Goal: Transaction & Acquisition: Obtain resource

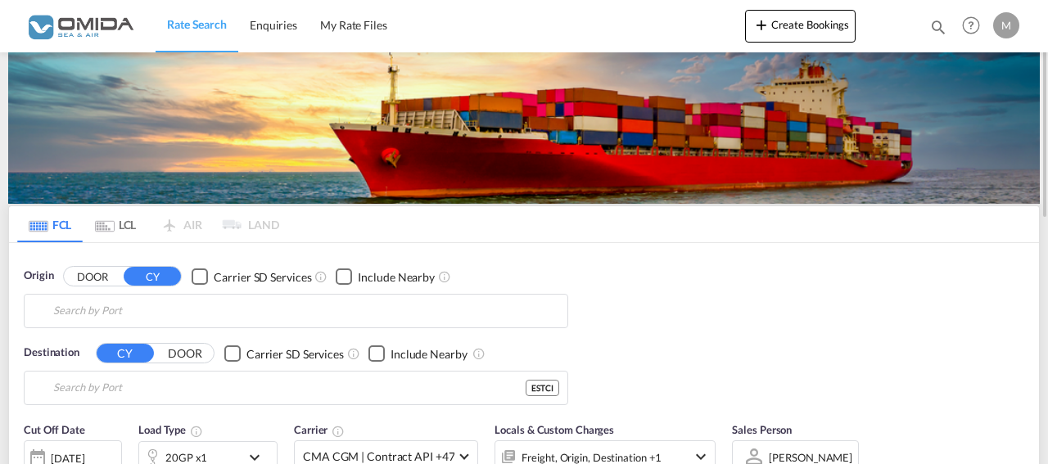
type input "Gdansk, PLGDN"
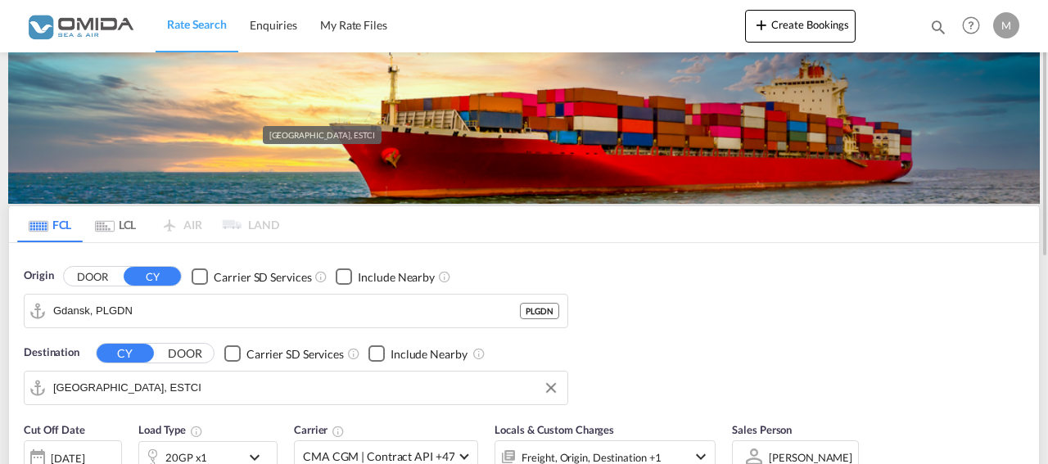
click at [146, 382] on input "[GEOGRAPHIC_DATA], ESTCI" at bounding box center [306, 388] width 506 height 25
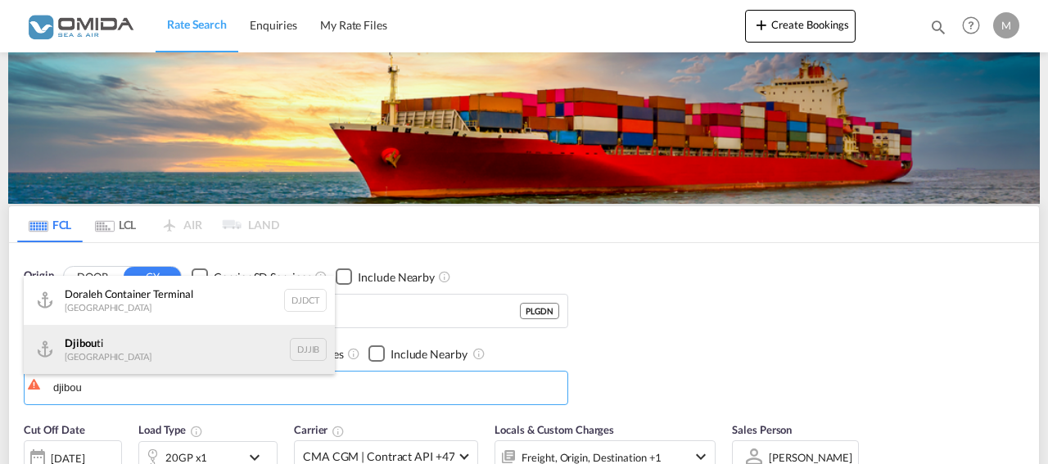
click at [94, 342] on div "Djibou ti [GEOGRAPHIC_DATA] DJJIB" at bounding box center [179, 349] width 311 height 49
type input "[GEOGRAPHIC_DATA], DJJIB"
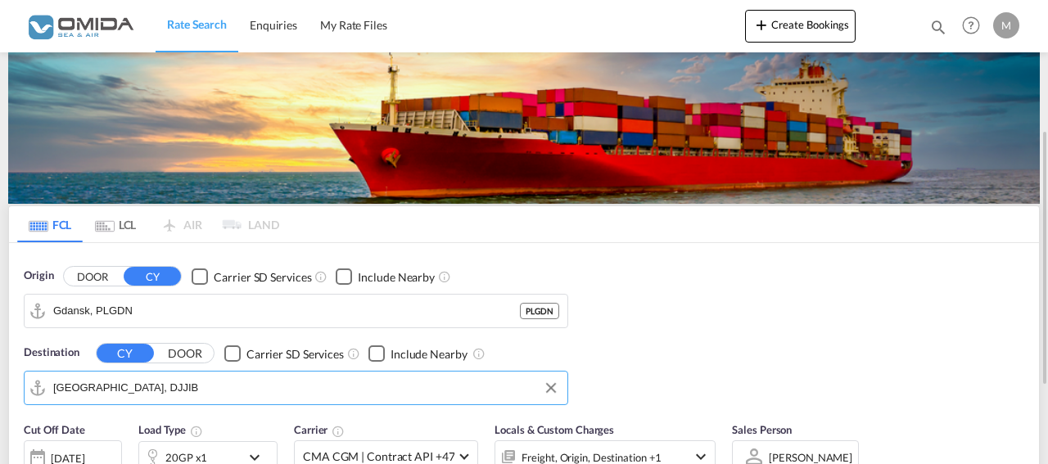
scroll to position [250, 0]
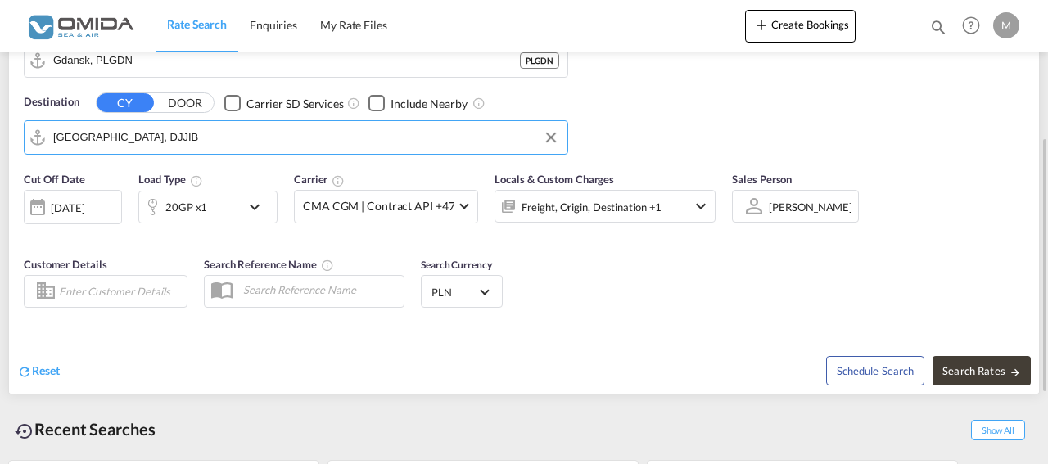
click at [233, 198] on div "20GP x1" at bounding box center [189, 207] width 101 height 33
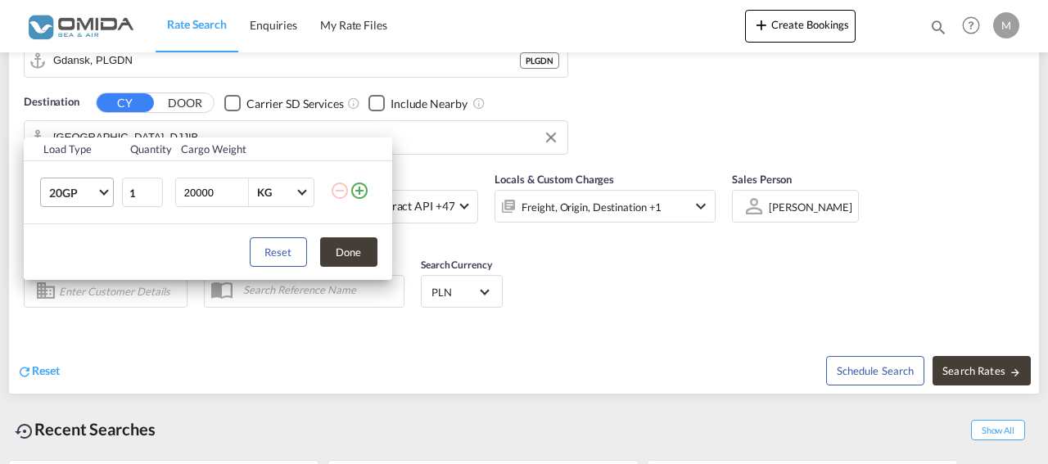
click at [99, 194] on md-select-value "20GP" at bounding box center [79, 192] width 65 height 28
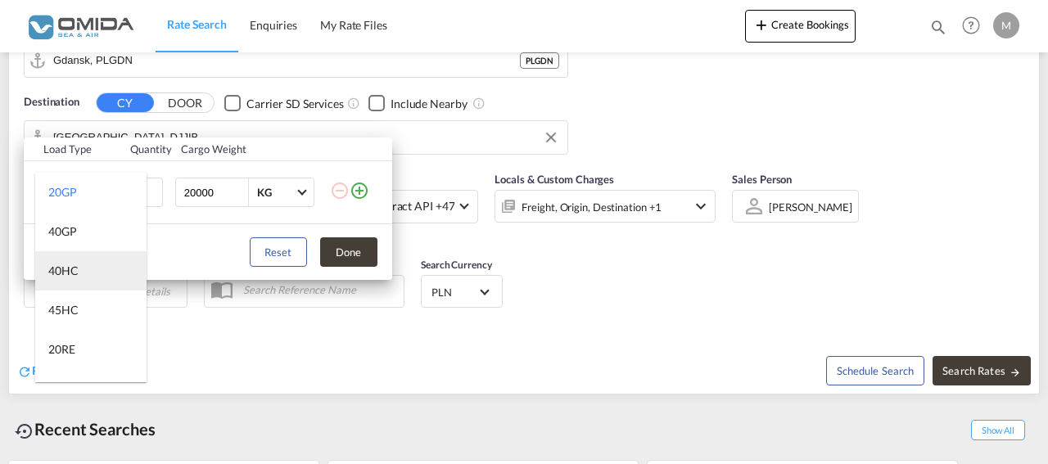
click at [83, 265] on md-option "40HC" at bounding box center [90, 270] width 111 height 39
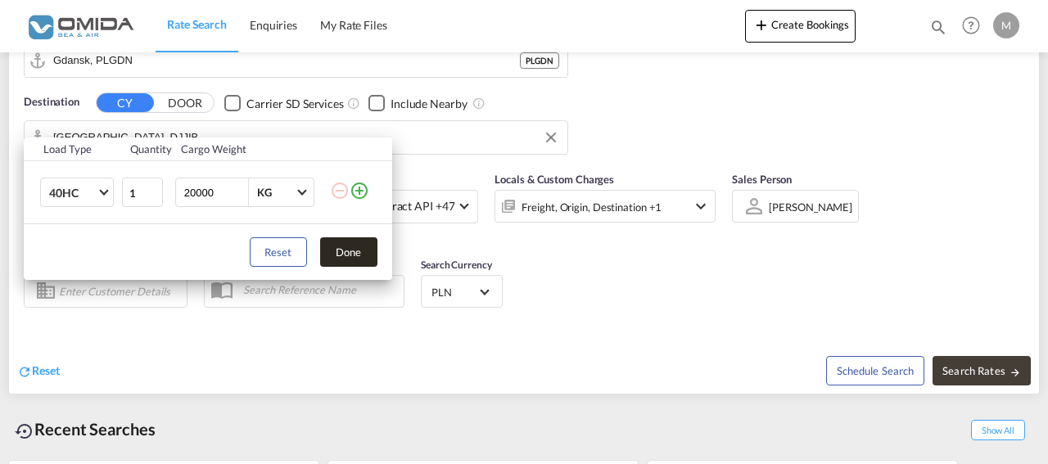
click at [351, 253] on button "Done" at bounding box center [348, 251] width 57 height 29
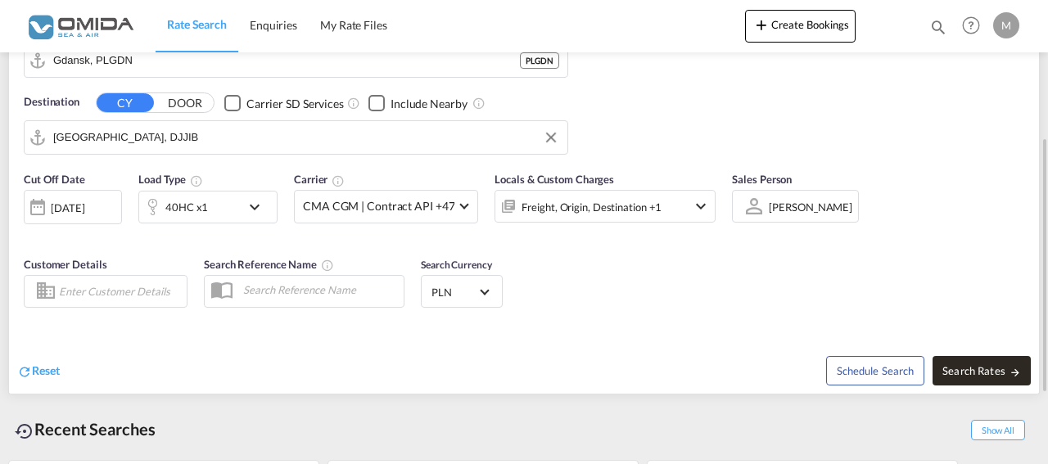
click at [962, 368] on span "Search Rates" at bounding box center [981, 370] width 79 height 13
type input "PLGDN to DJJIB / [DATE]"
